Goal: Find specific page/section: Find specific page/section

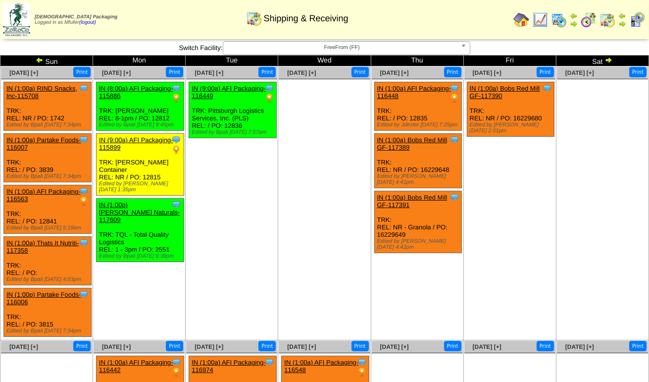
click at [279, 50] on span "FreeFrom (FF)" at bounding box center [342, 48] width 230 height 12
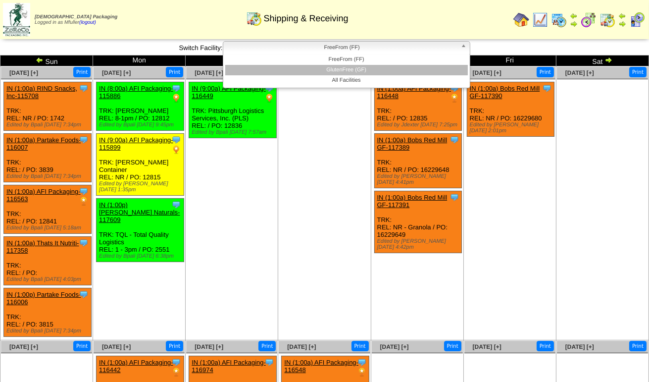
click at [308, 68] on li "GlutenFree (GF)" at bounding box center [346, 70] width 242 height 10
